Goal: Navigation & Orientation: Find specific page/section

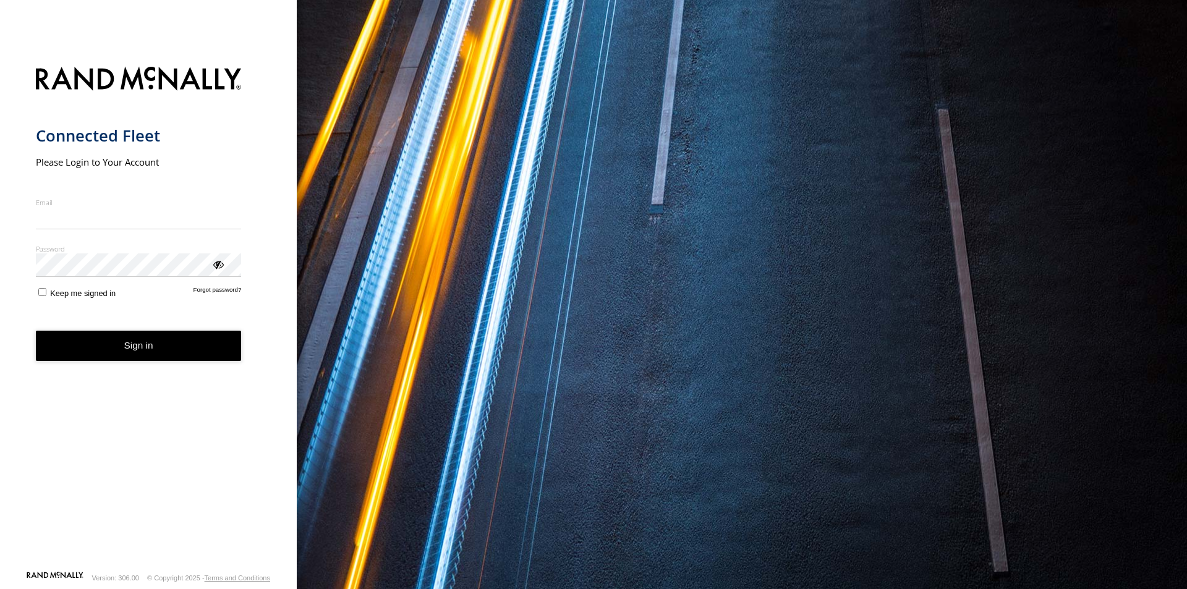
type input "**********"
click at [134, 367] on form "**********" at bounding box center [149, 314] width 226 height 511
click at [135, 350] on button "Sign in" at bounding box center [139, 346] width 206 height 30
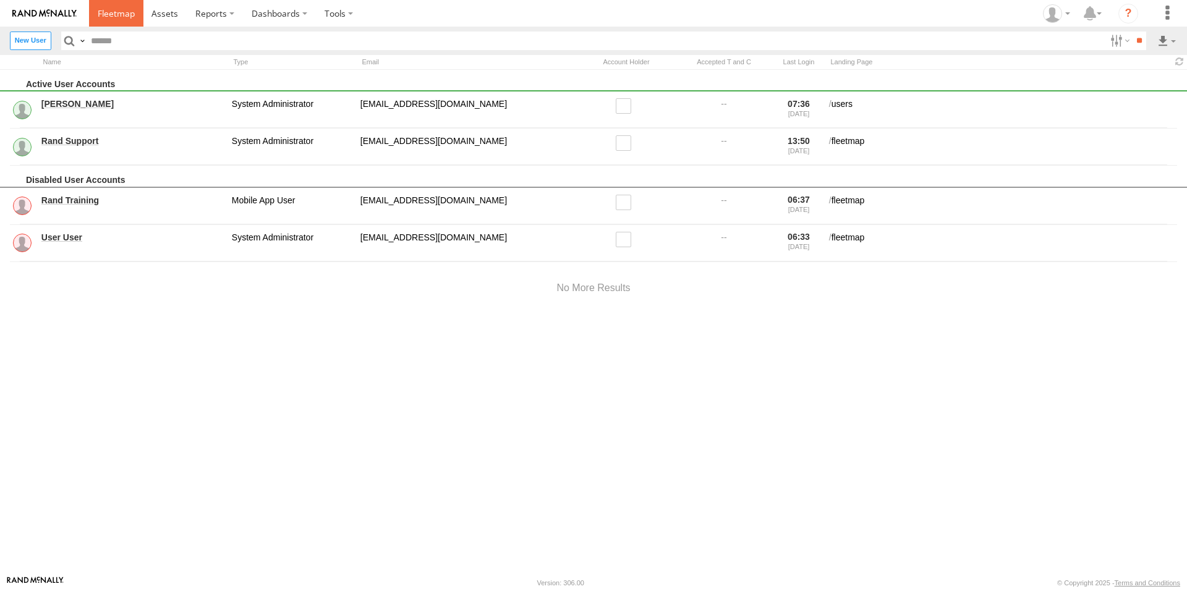
click at [119, 15] on span at bounding box center [116, 13] width 37 height 12
